Goal: Book appointment/travel/reservation

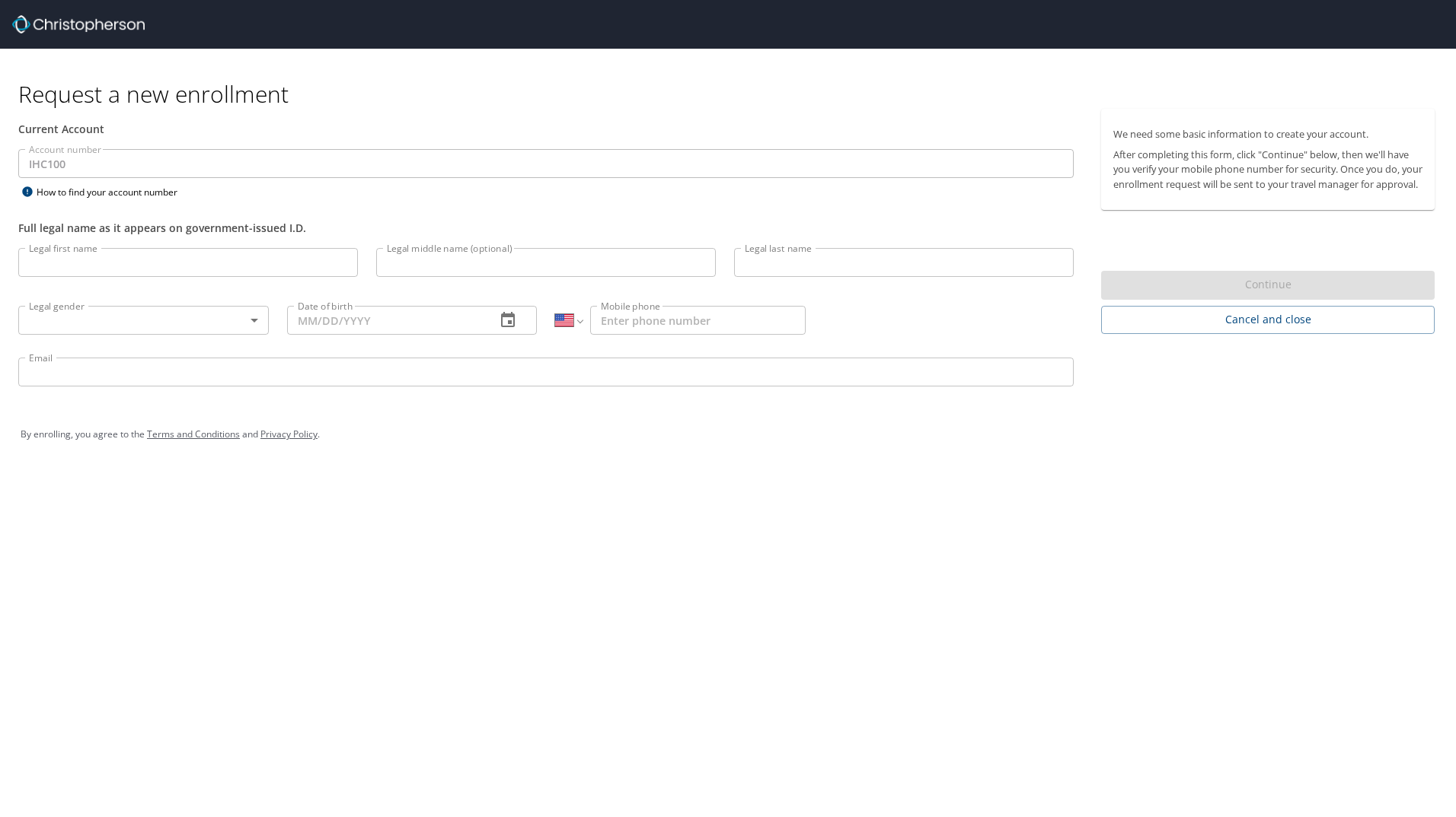
select select "US"
click at [218, 250] on input "Legal first name" at bounding box center [188, 262] width 340 height 28
type input "Breanna"
type input "Burningham"
click at [214, 323] on body "Request a new enrollment Current Account Account number IHC100 Account number H…" at bounding box center [728, 408] width 1456 height 817
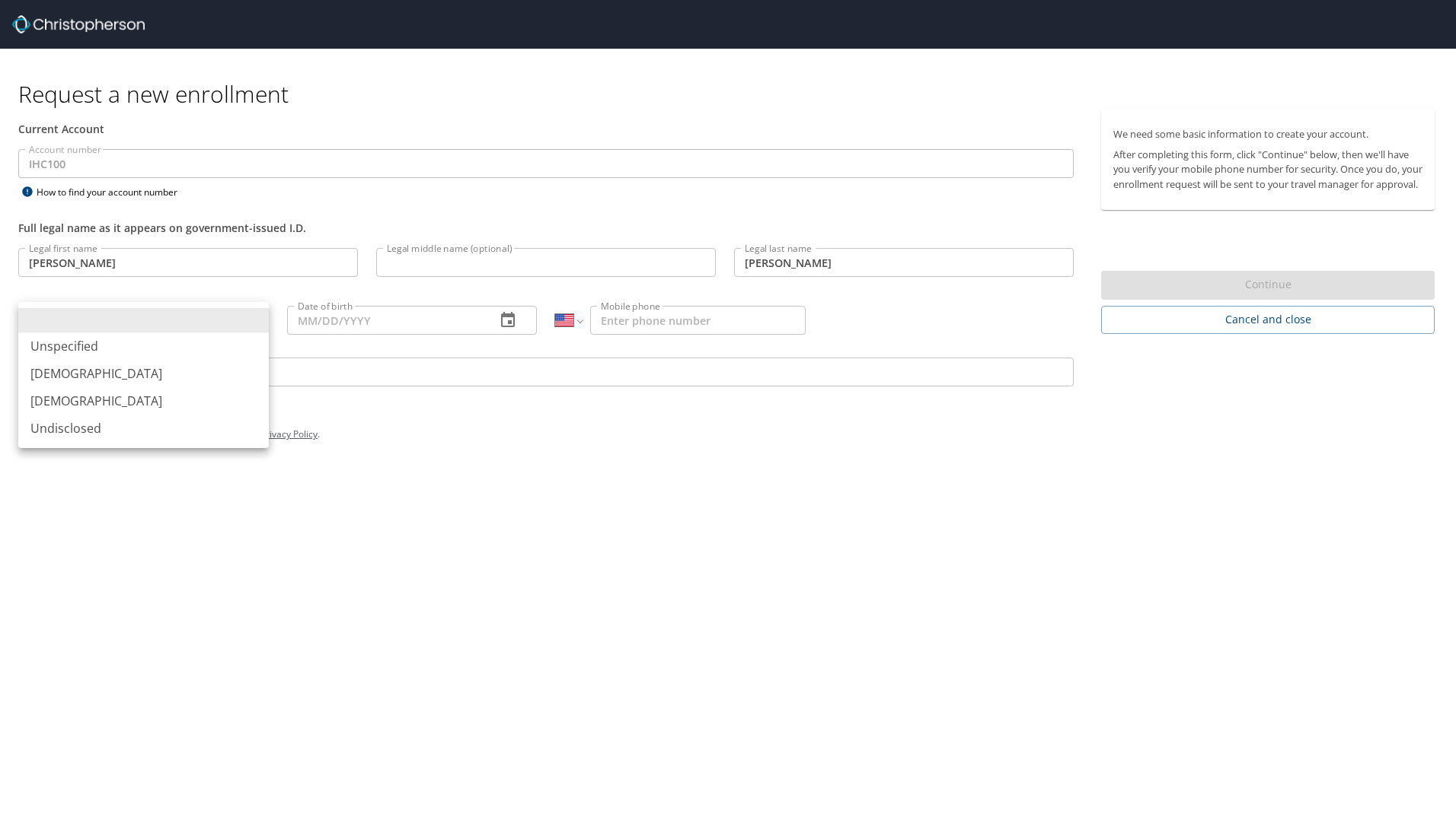
click at [45, 399] on li "Female" at bounding box center [143, 400] width 251 height 28
type input "Female"
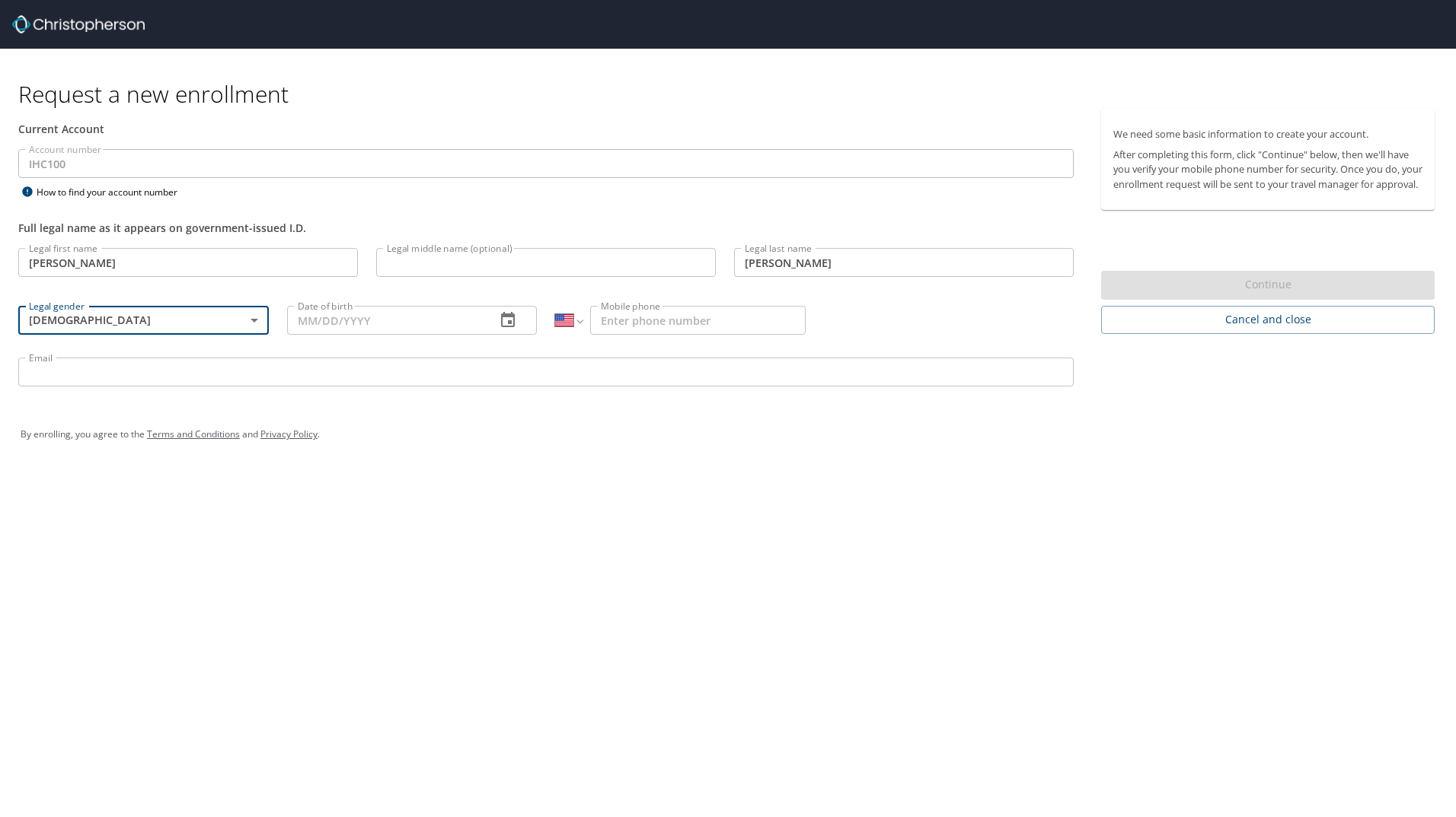
click at [309, 318] on input "Date of birth" at bounding box center [385, 320] width 197 height 28
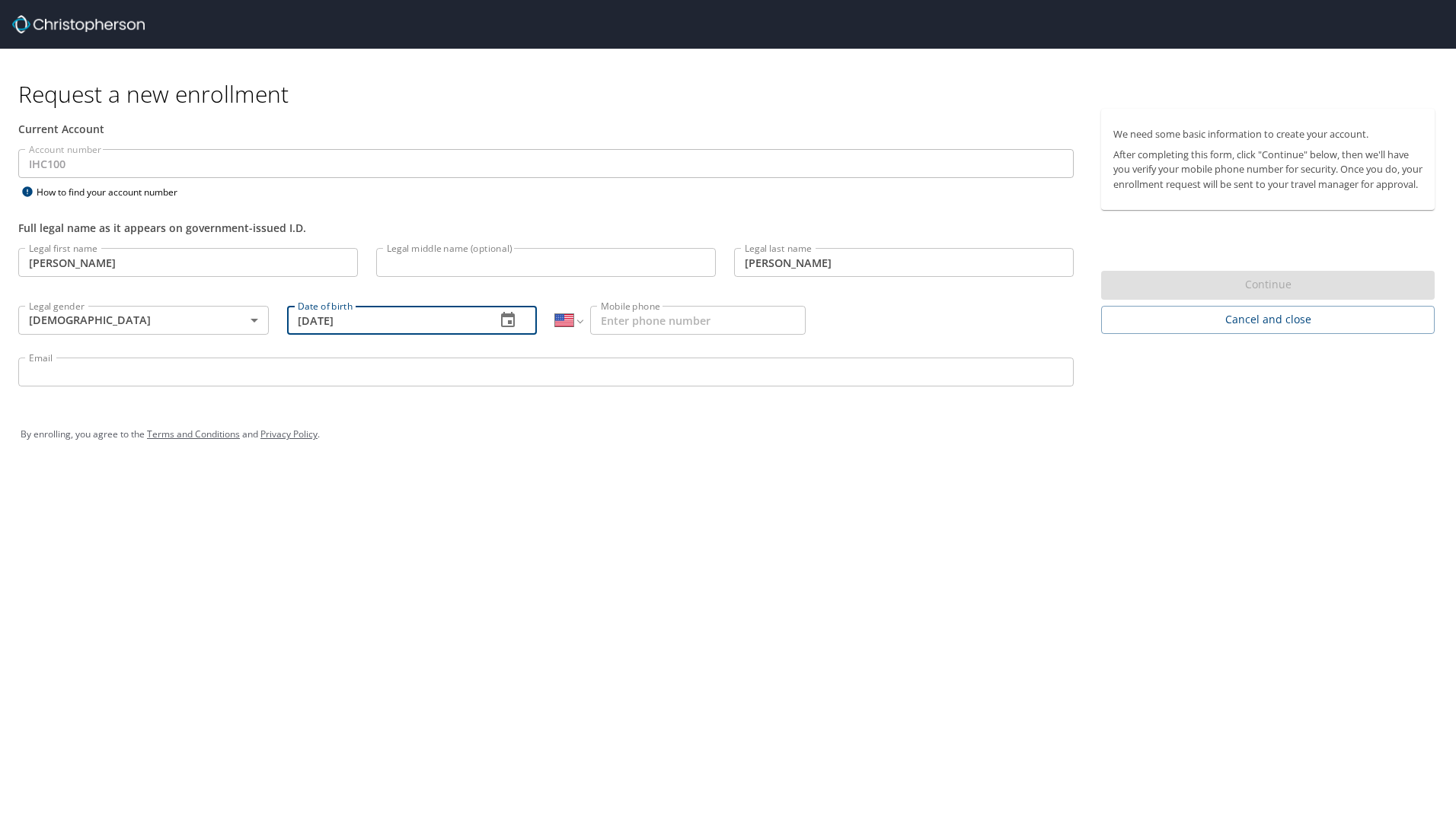
type input "04/01/1989"
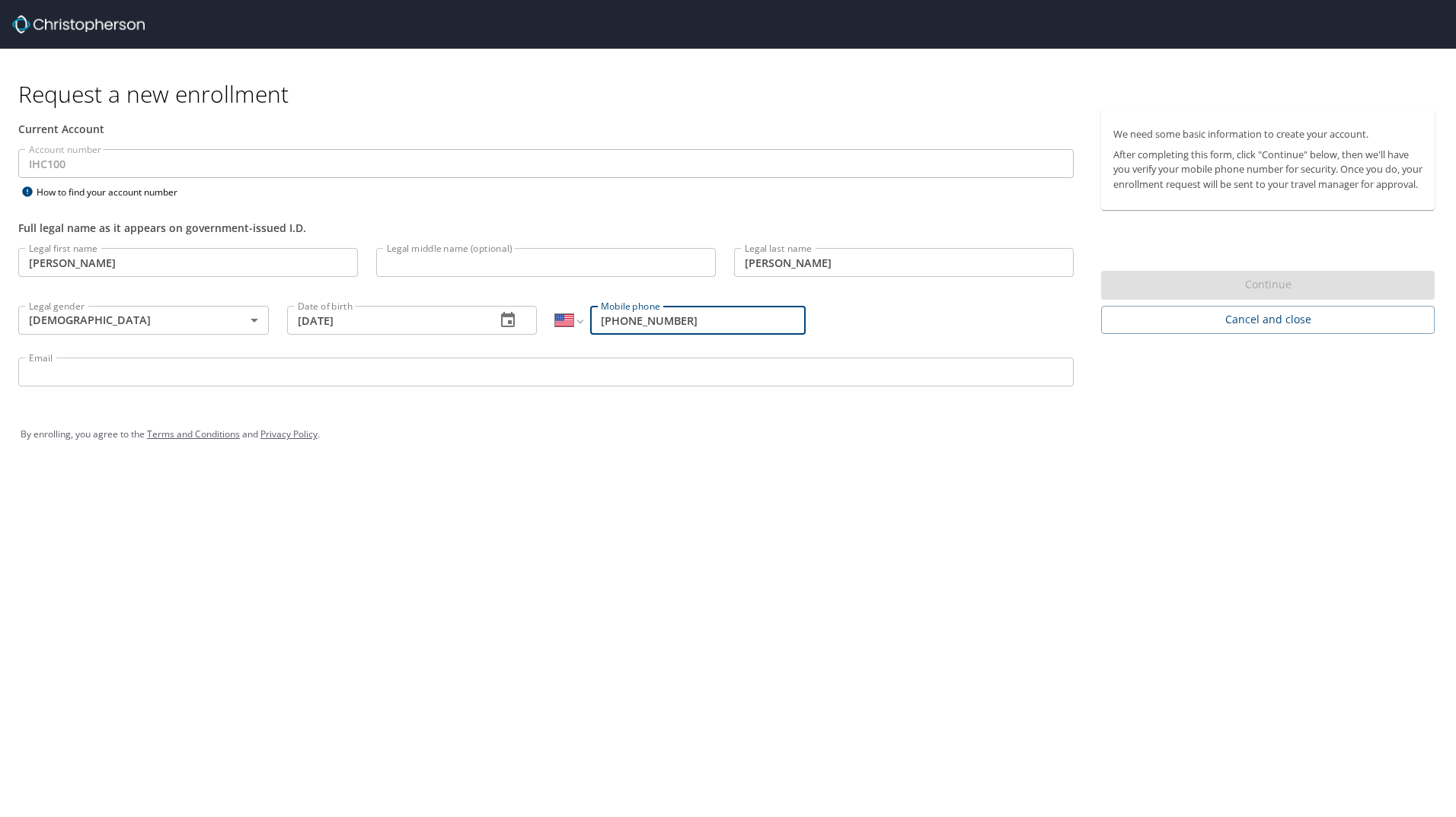
type input "(801) 510-3302"
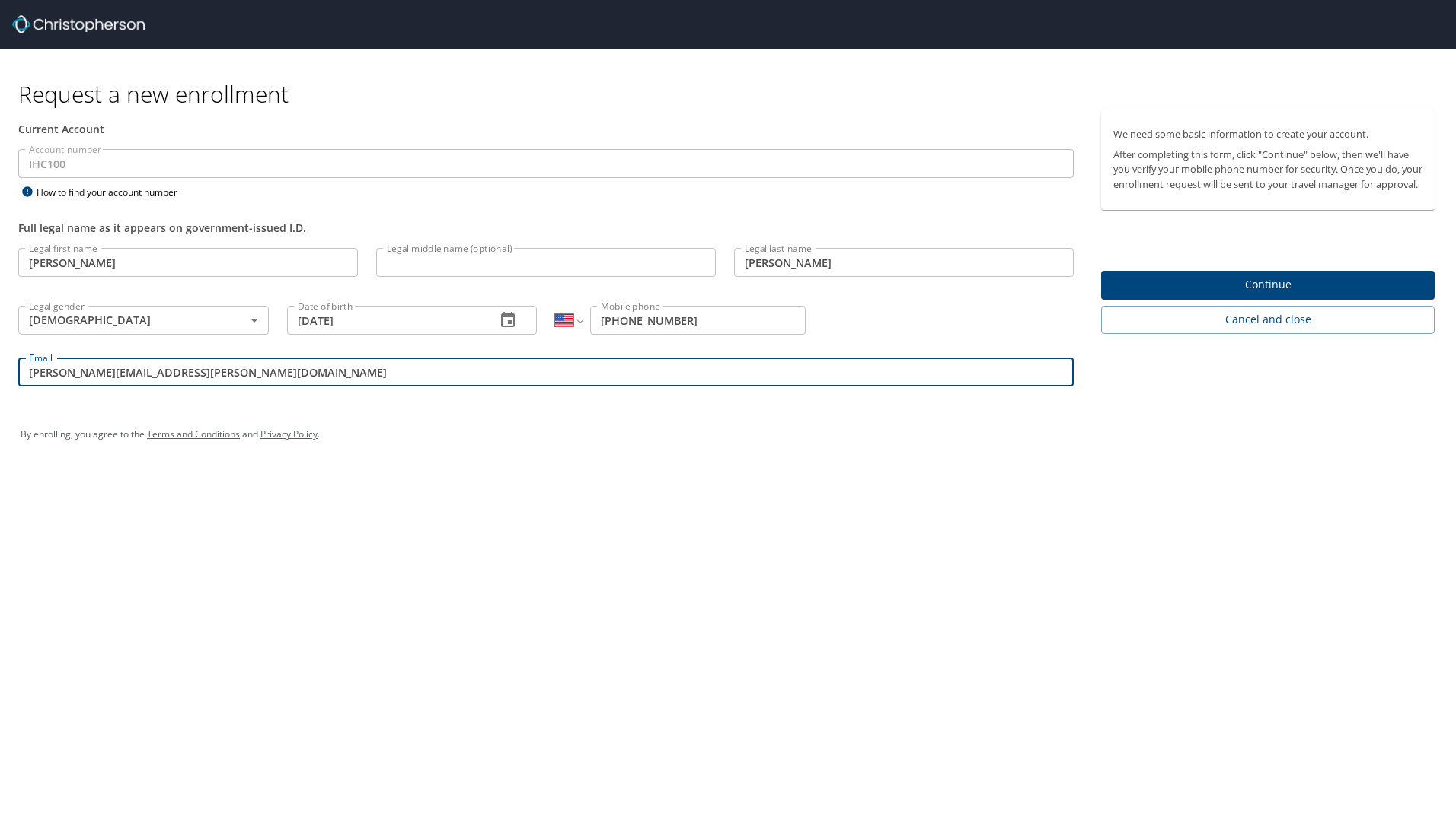
type input "breanna.burningham@imail.org"
click at [1276, 294] on span "Continue" at bounding box center [1268, 285] width 309 height 19
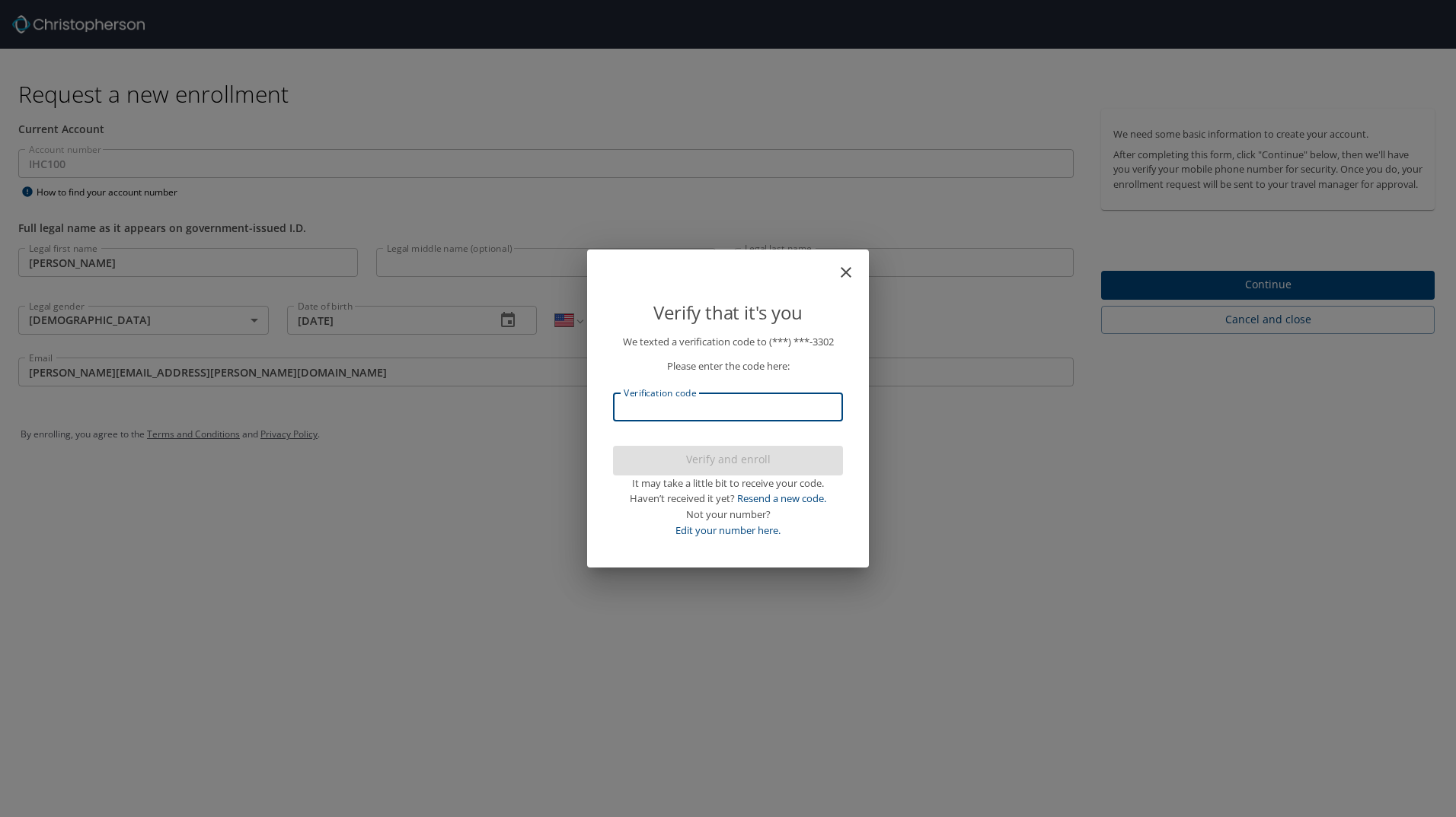
click at [624, 409] on input "Verification code" at bounding box center [728, 407] width 230 height 28
type input "302040"
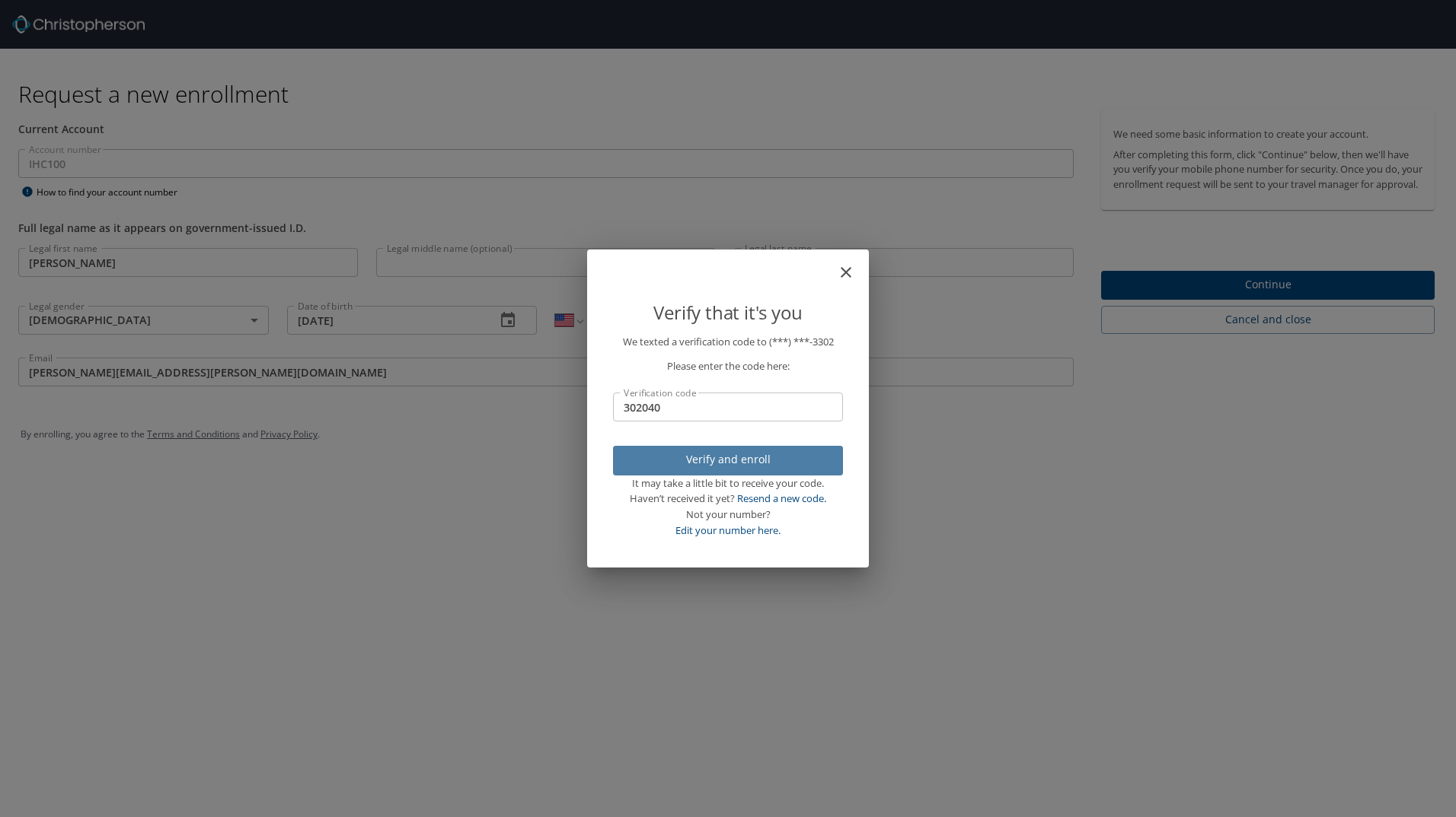
click at [746, 455] on span "Verify and enroll" at bounding box center [728, 460] width 206 height 19
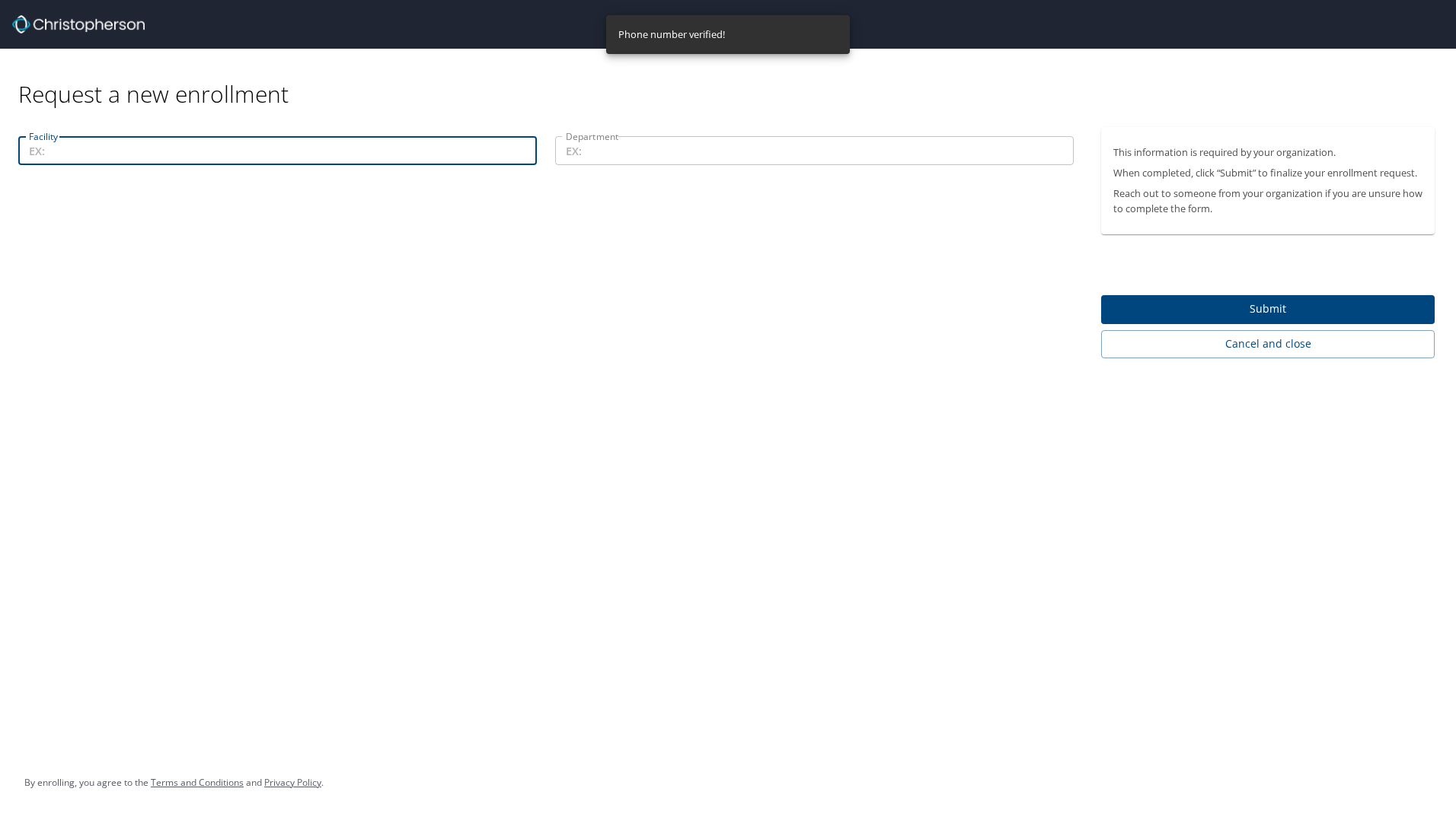
click at [396, 152] on input "Facility" at bounding box center [277, 151] width 518 height 28
type input "Transformation Center"
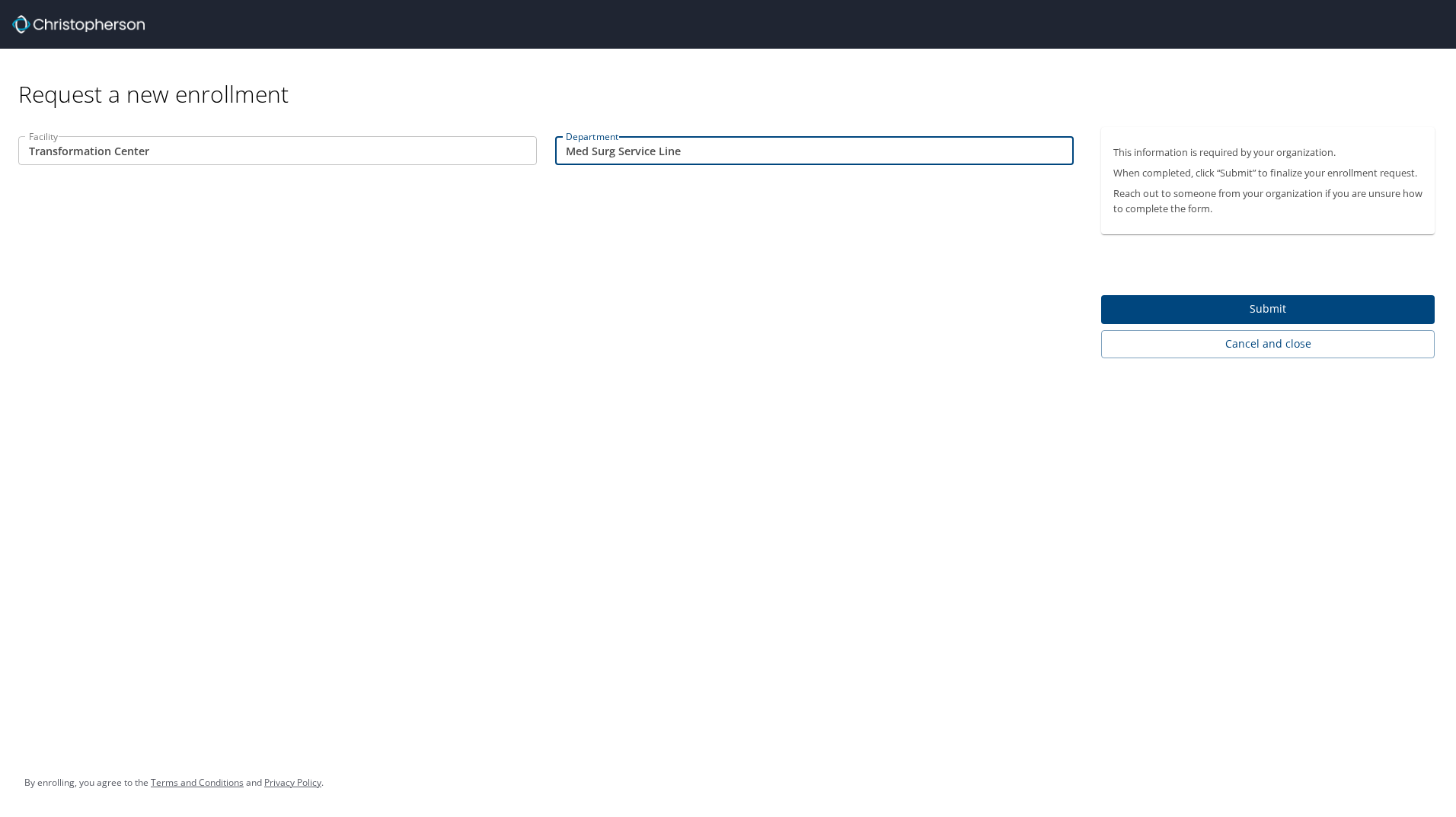
type input "Med Surg Service Line"
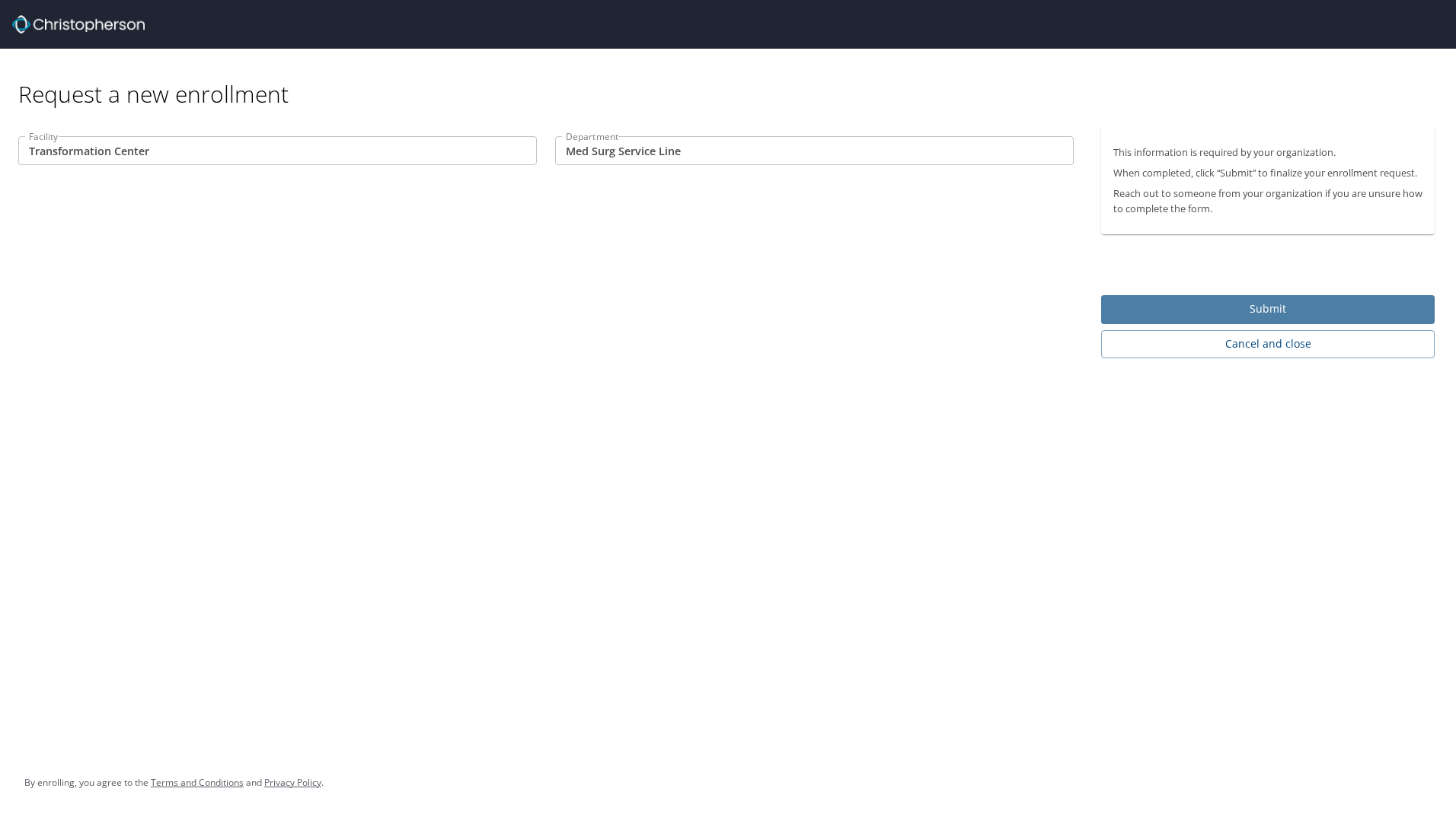
click at [1255, 306] on span "Submit" at bounding box center [1268, 309] width 309 height 19
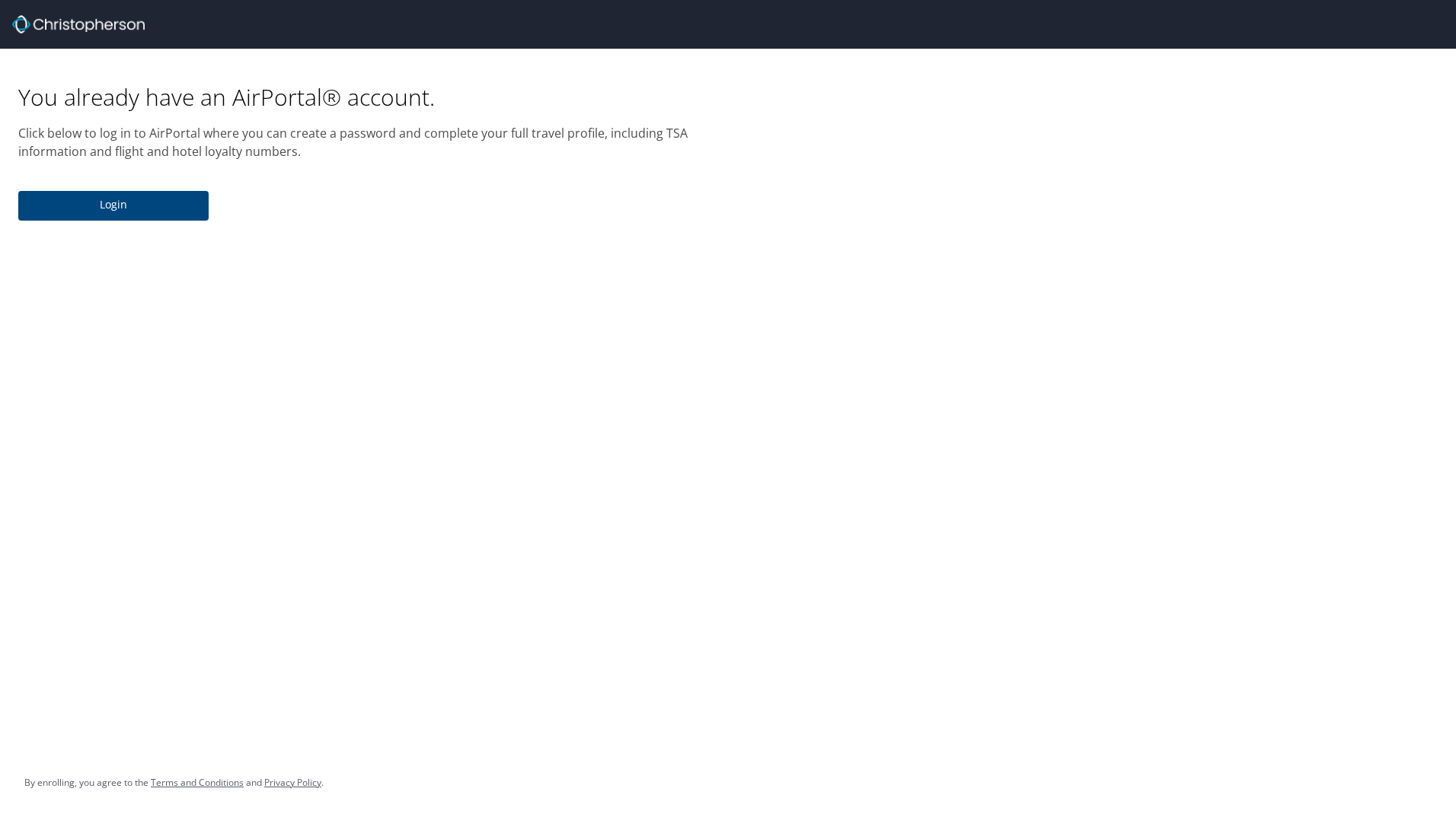
click at [154, 202] on span "Login" at bounding box center [113, 205] width 166 height 19
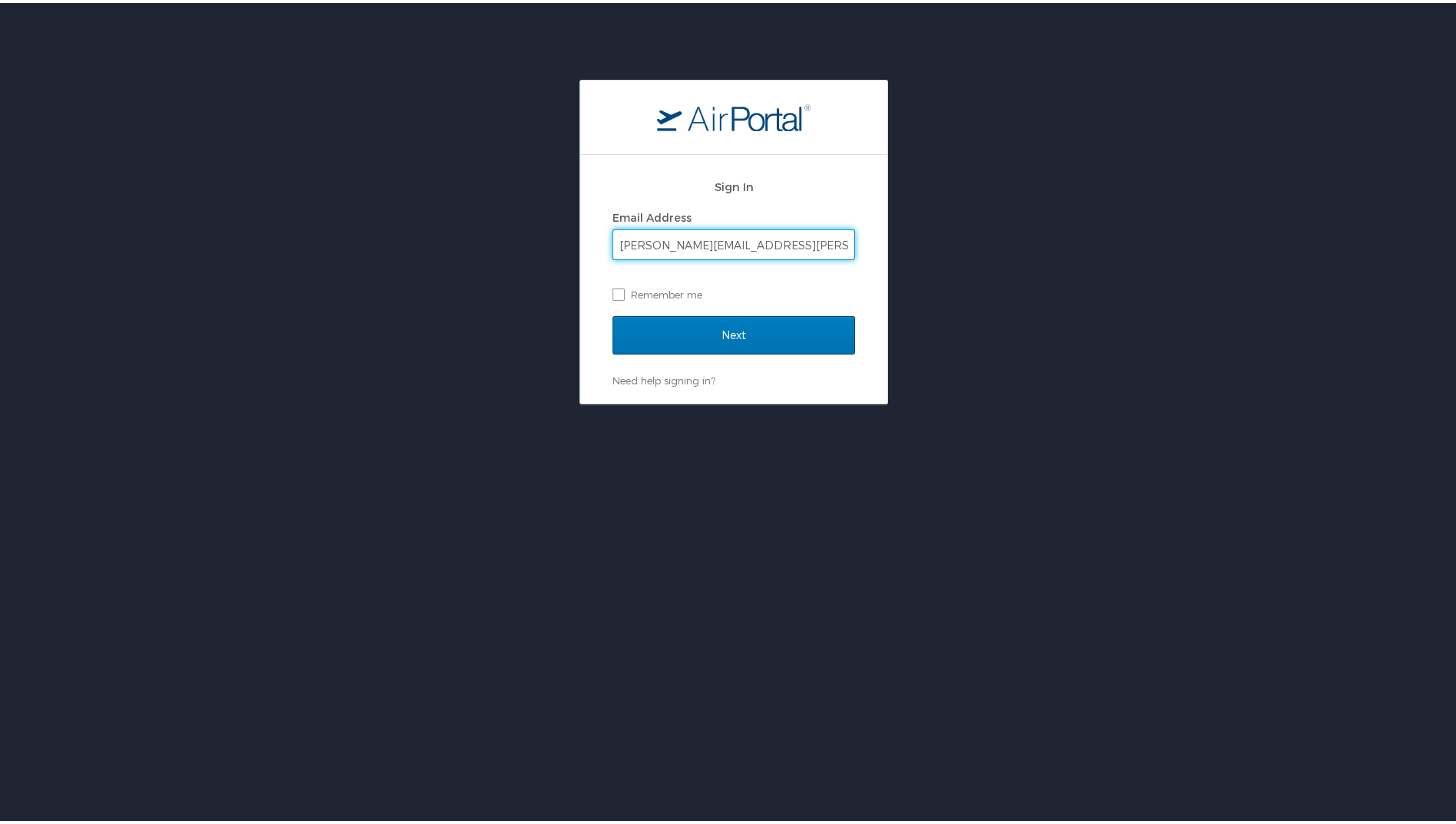
type input "breanna.burningham@imail.org"
click at [612, 313] on input "Next" at bounding box center [733, 332] width 242 height 38
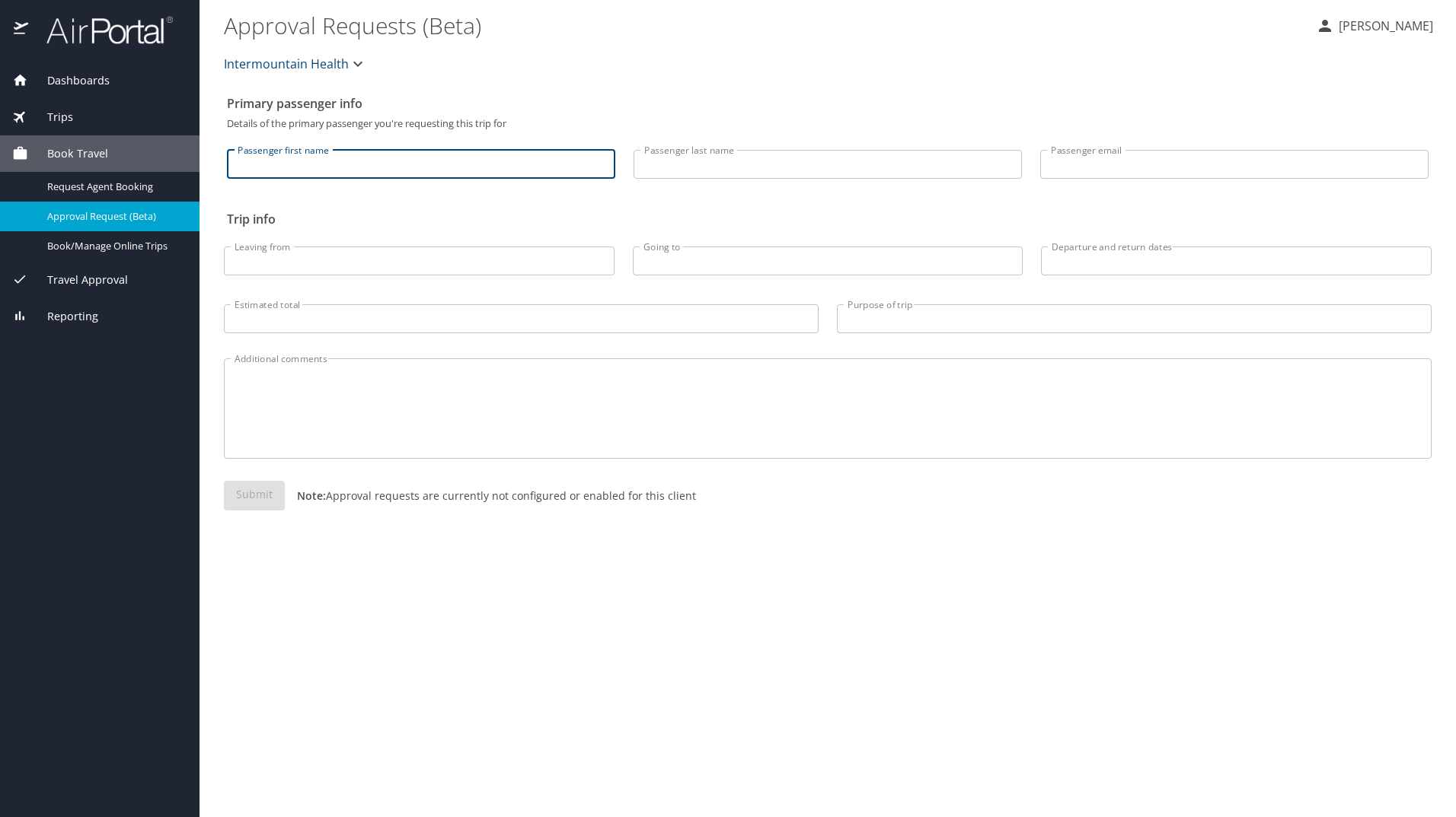
click at [464, 176] on input "Passenger first name" at bounding box center [420, 164] width 388 height 28
type input "Breanna"
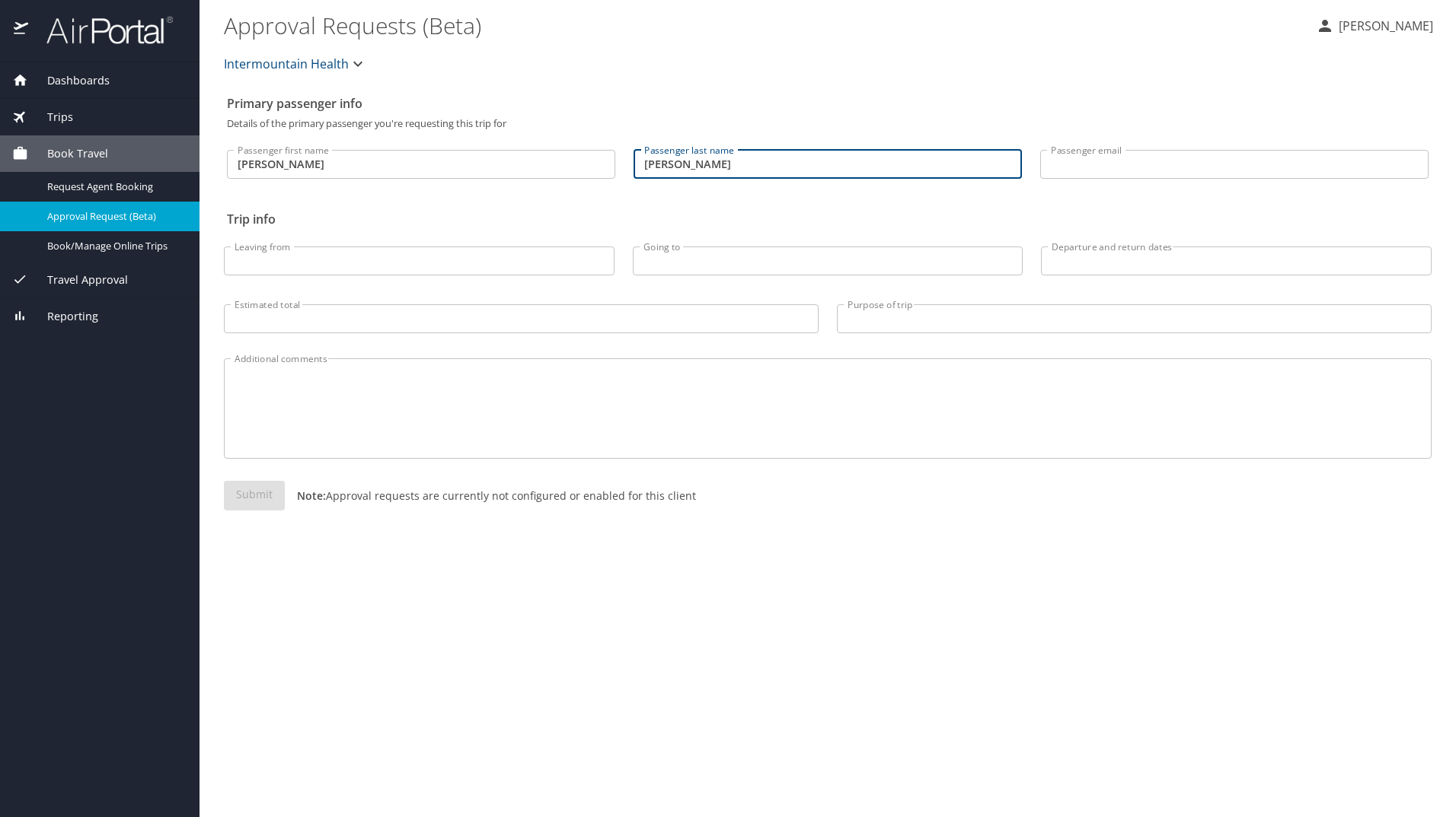
type input "Burningham"
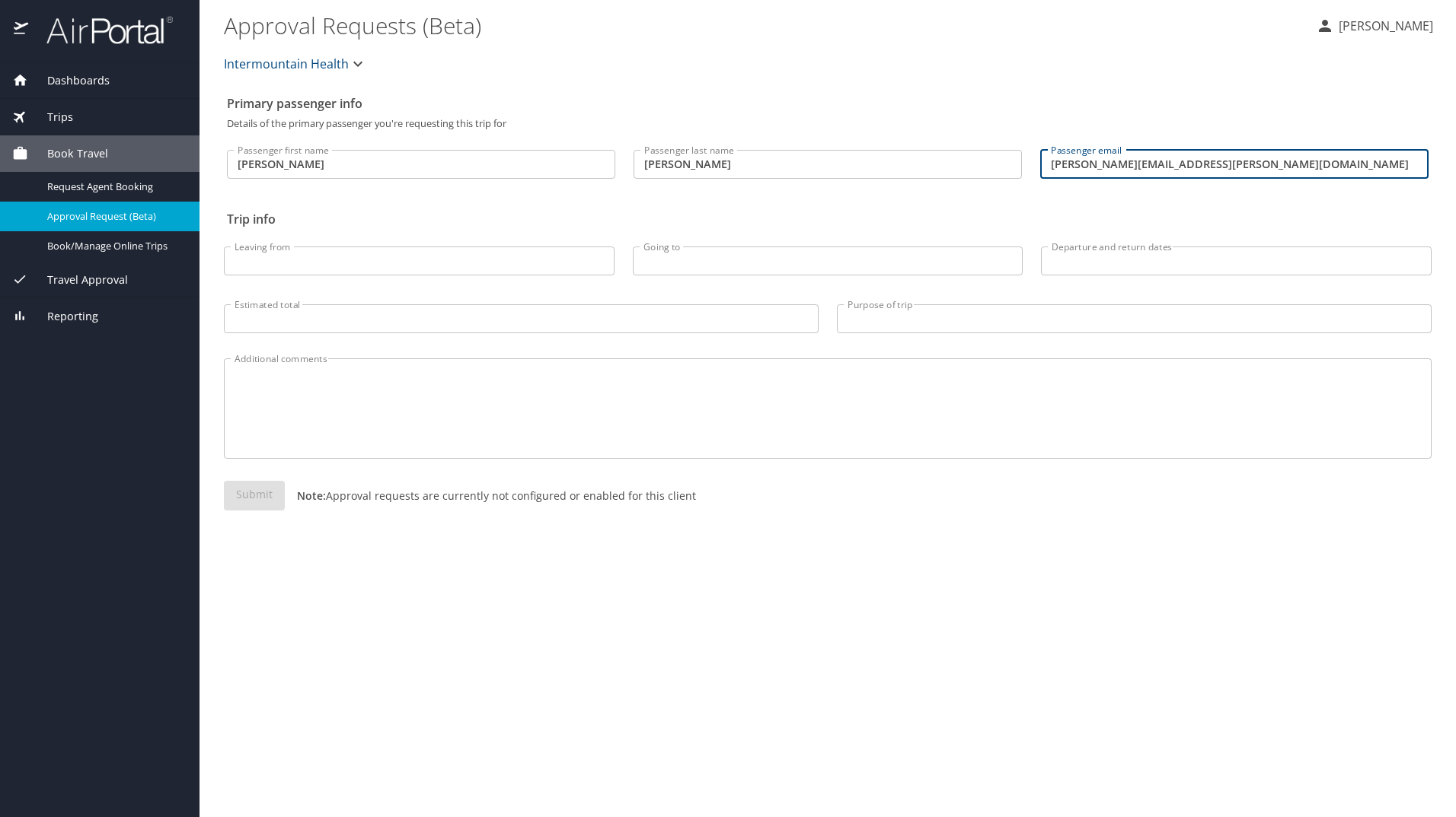
type input "breanna.burningham@imail.org"
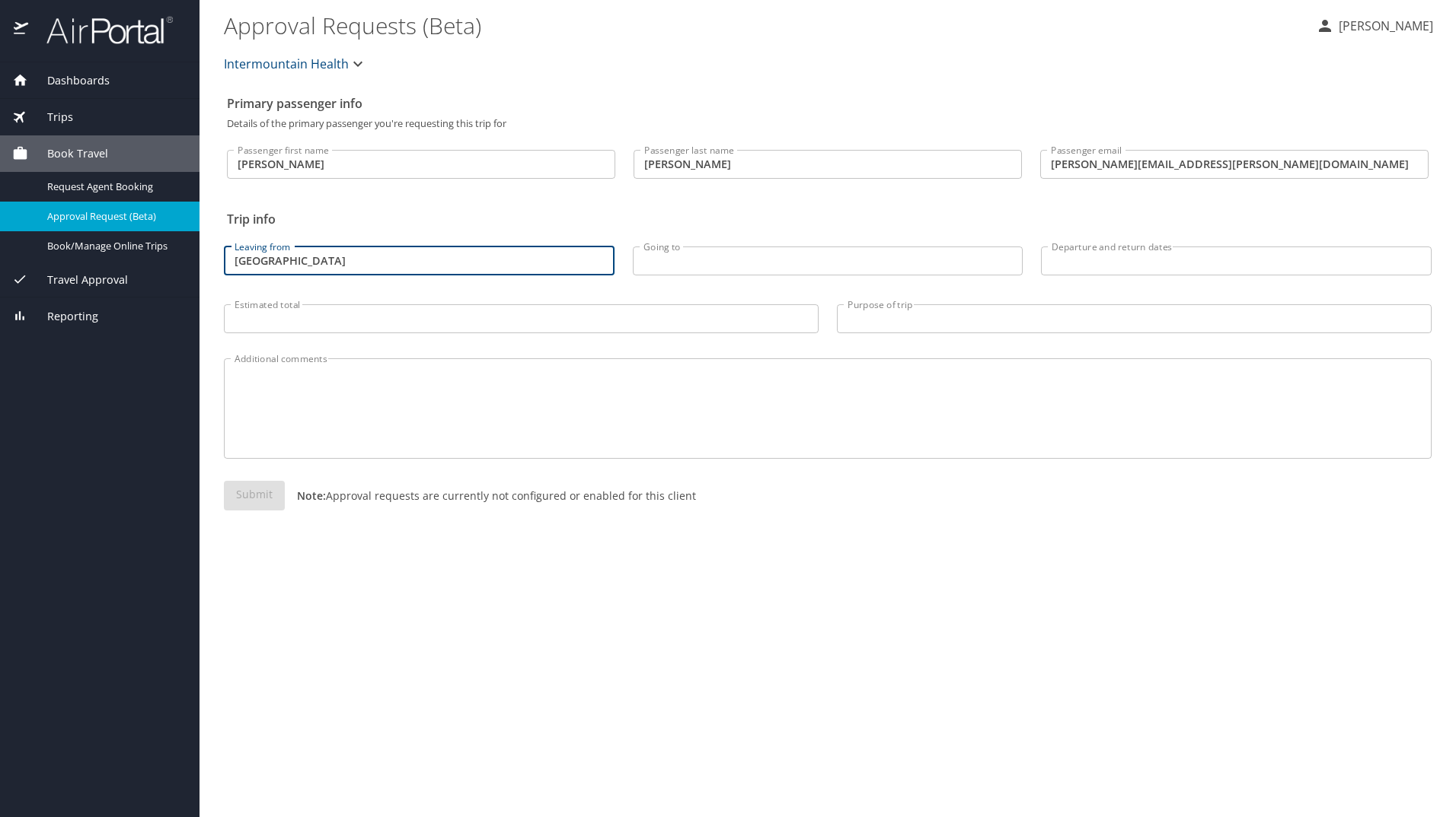
type input "Salt Lake City"
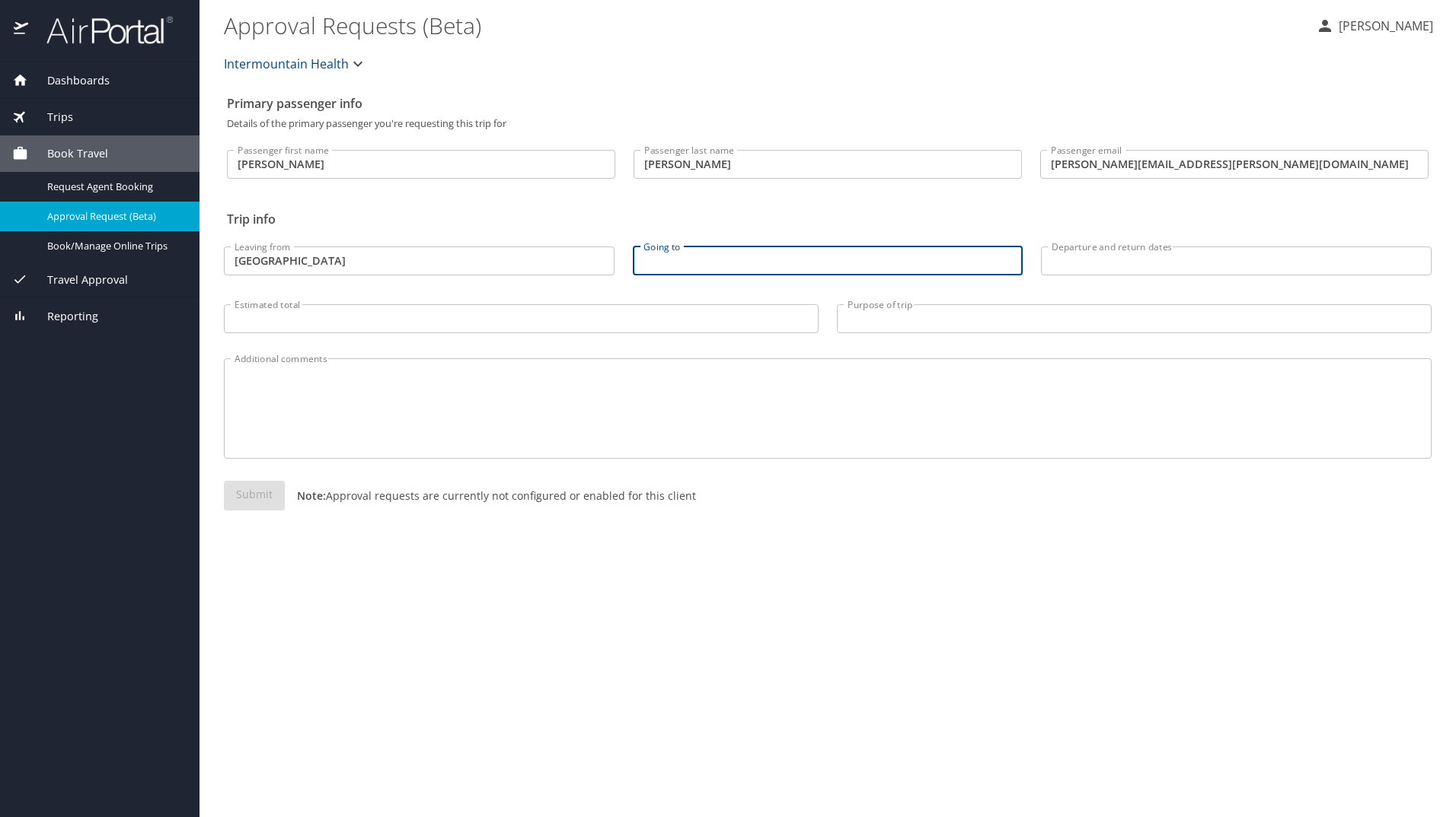
type input "C"
type input "J"
type input "Grand Junction"
click at [1083, 655] on div "Primary passenger info Details of the primary passenger you're requesting this …" at bounding box center [828, 453] width 1207 height 729
click at [1106, 255] on input "Departure and return dates" at bounding box center [1235, 261] width 390 height 28
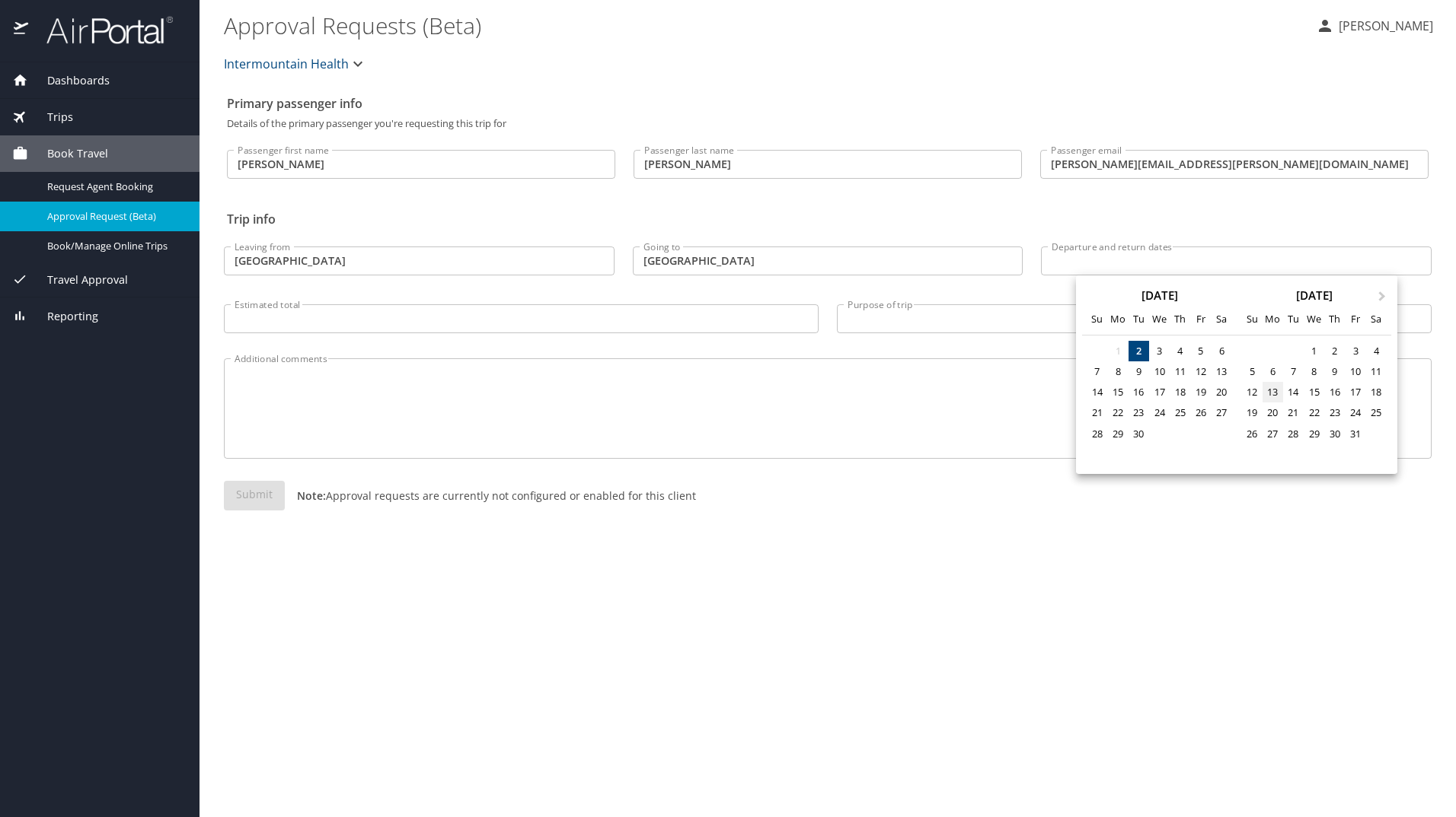
click at [1266, 390] on div "13" at bounding box center [1273, 393] width 21 height 21
click at [1308, 393] on div "15" at bounding box center [1314, 393] width 21 height 21
type input "10/13/2025 🠦 10/15/2025"
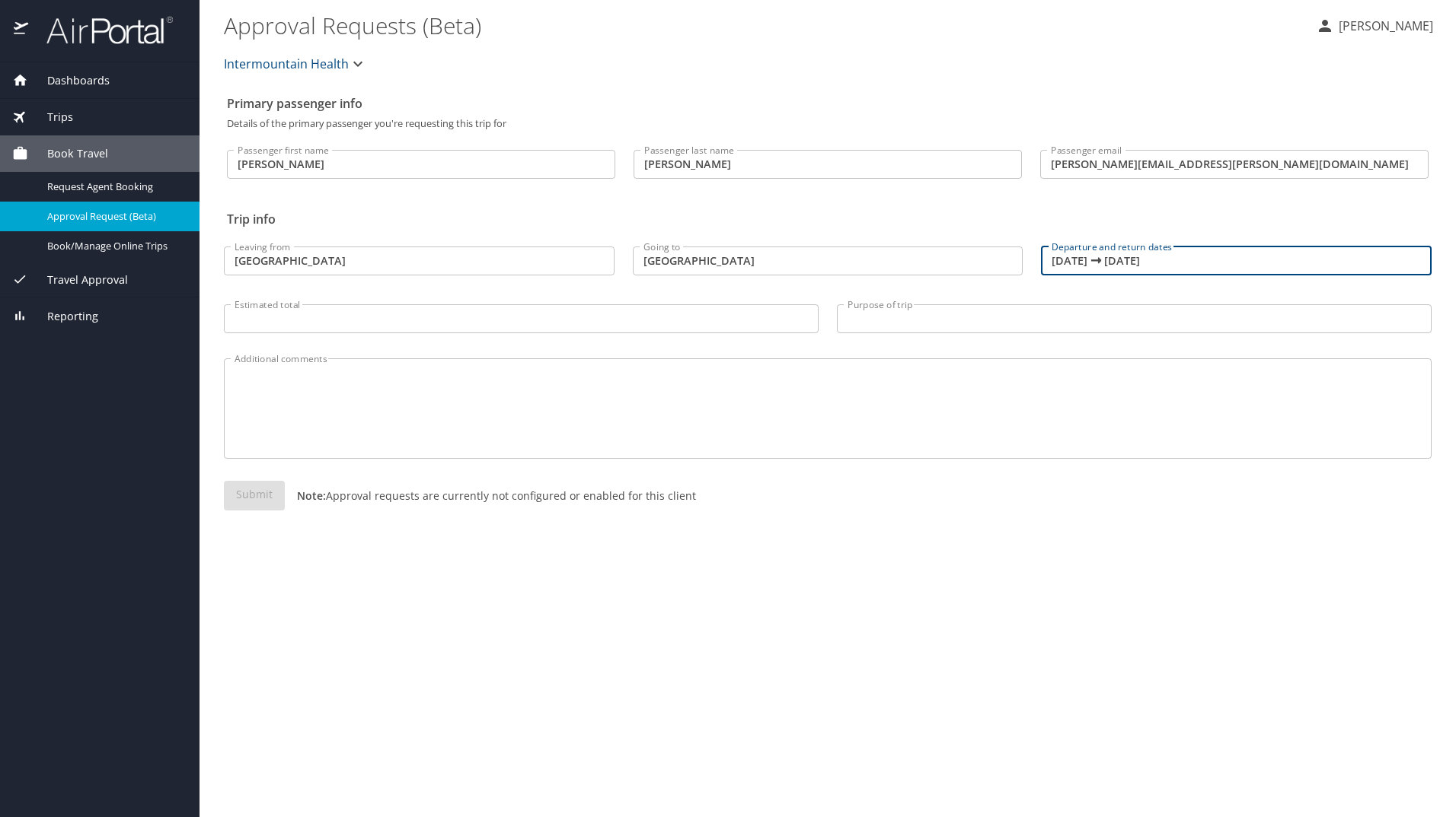
click at [872, 325] on input "Purpose of trip" at bounding box center [1133, 319] width 594 height 28
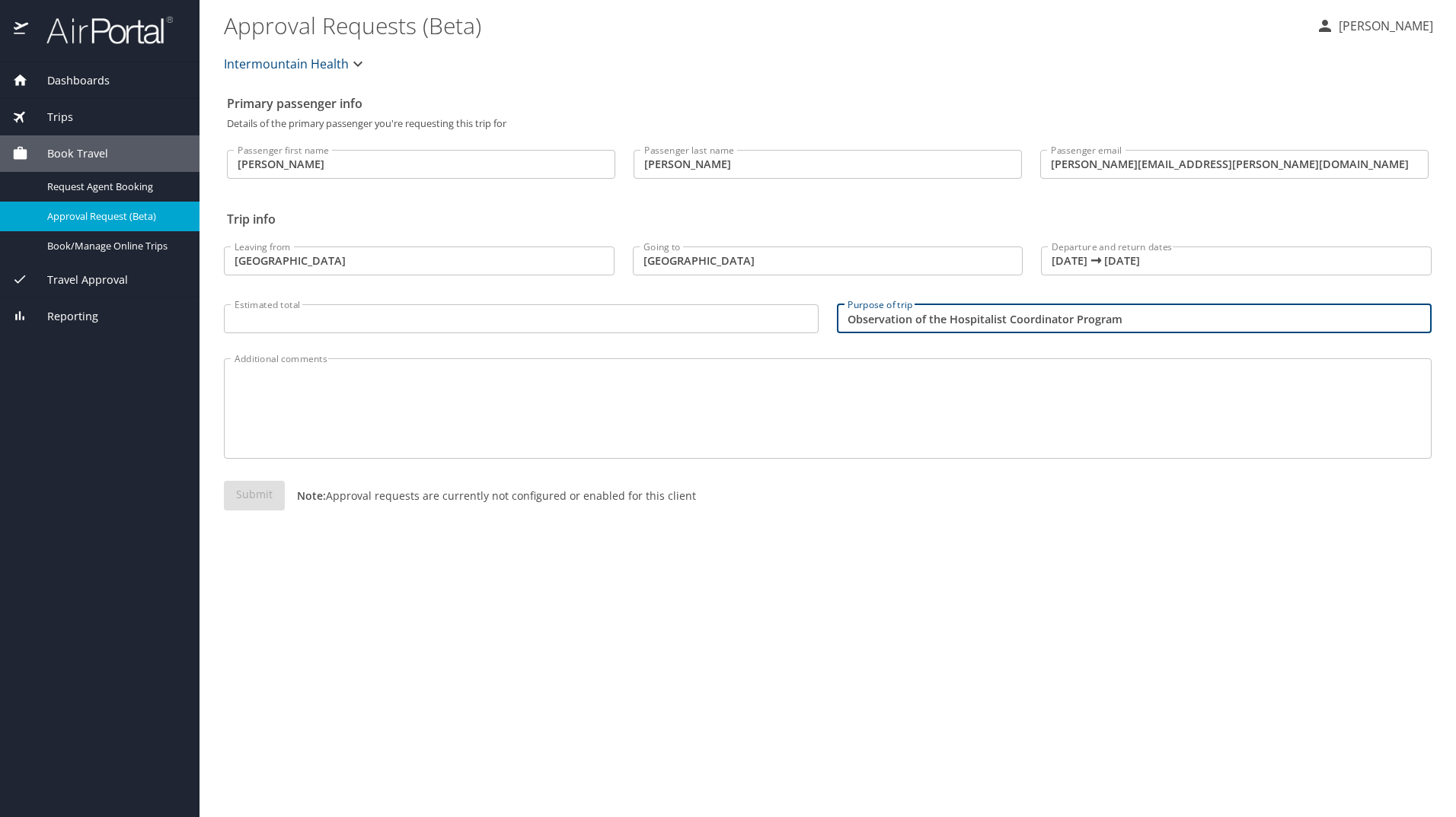
type input "Observation of the Hospitalist Coordinator Program"
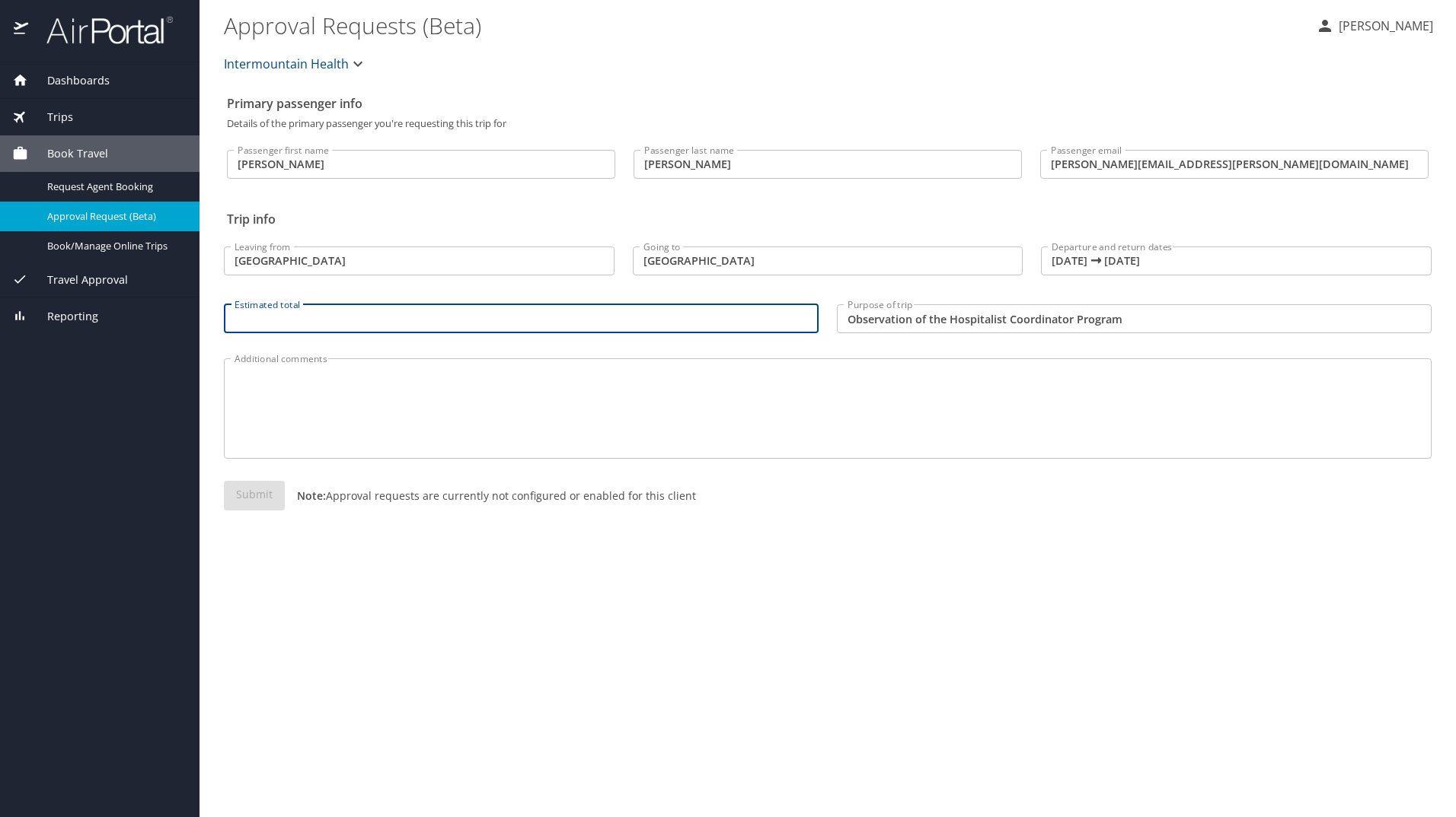
click at [406, 324] on input "Estimated total" at bounding box center [521, 319] width 594 height 28
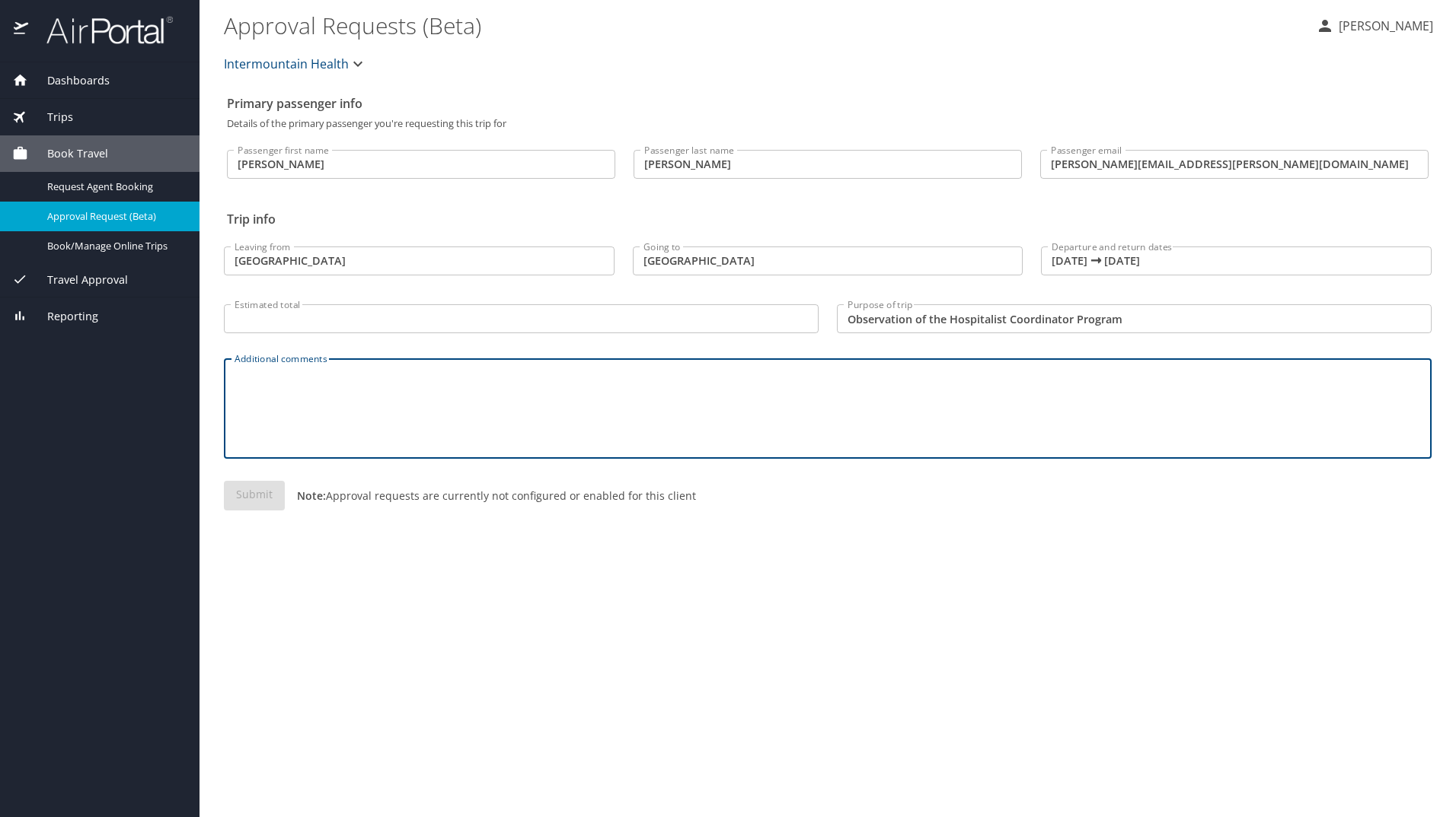
click at [415, 405] on textarea "Additional comments" at bounding box center [828, 409] width 1186 height 72
click at [364, 63] on icon "button" at bounding box center [357, 64] width 18 height 18
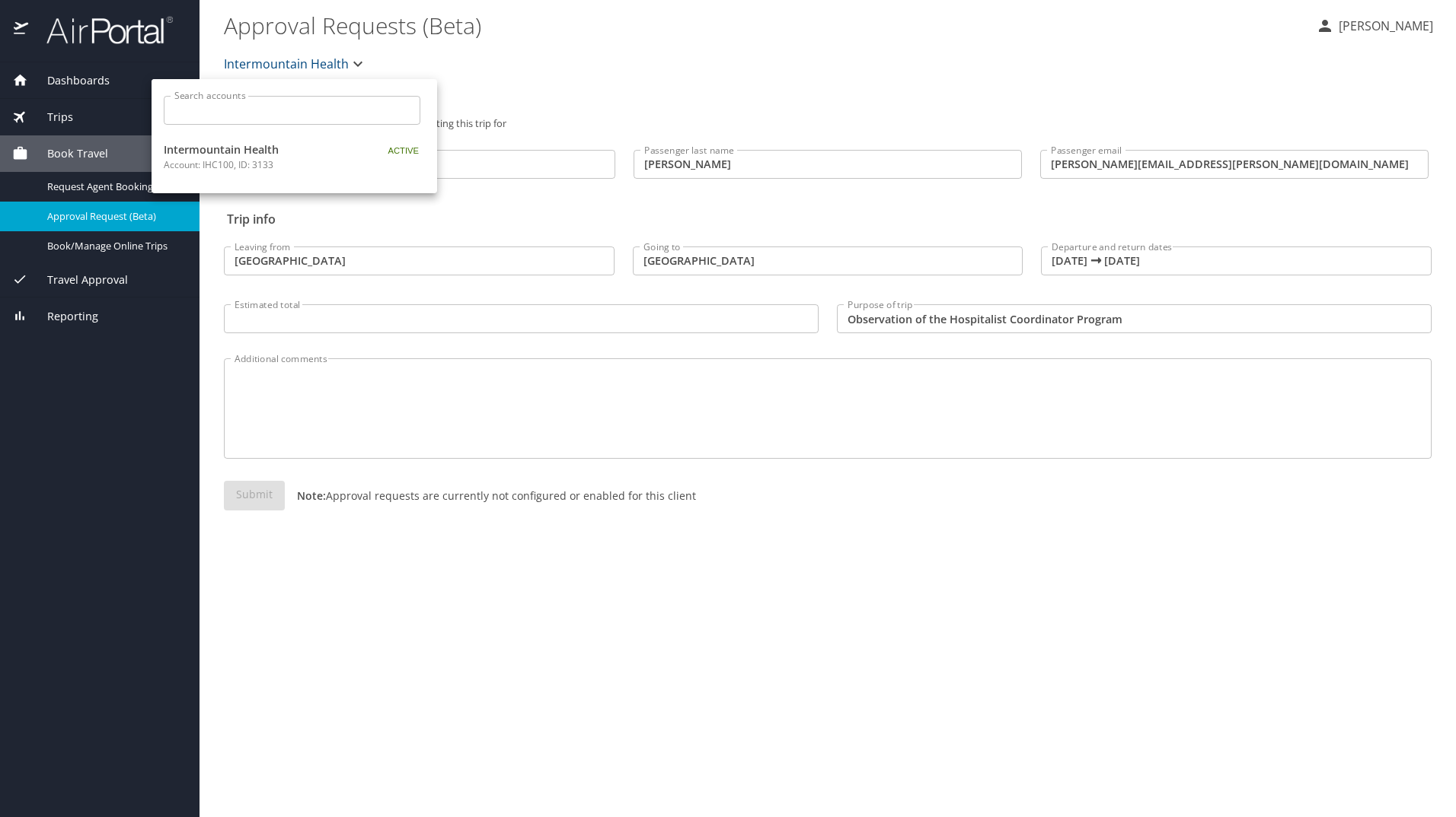
click at [364, 63] on div at bounding box center [728, 408] width 1456 height 817
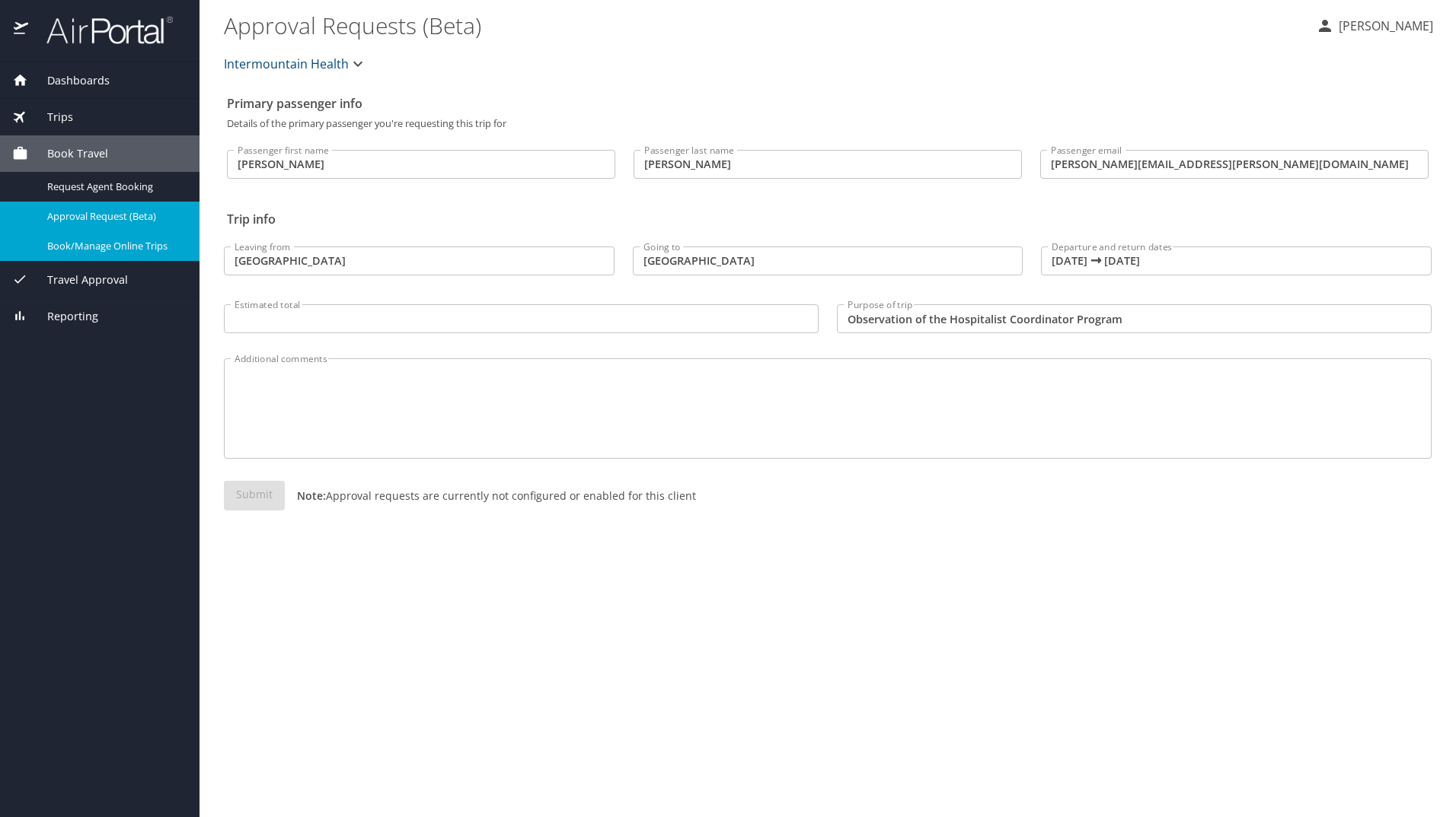
click at [122, 251] on span "Book/Manage Online Trips" at bounding box center [114, 246] width 134 height 14
